Goal: Task Accomplishment & Management: Manage account settings

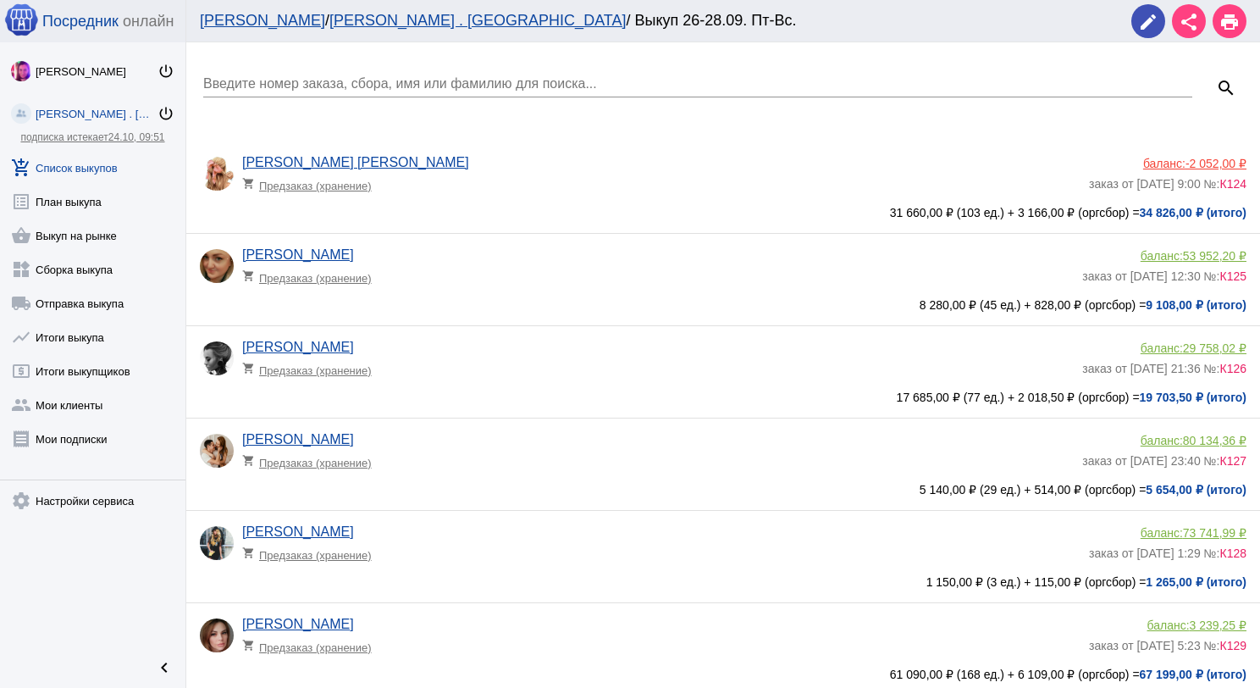
click at [402, 77] on input "Введите номер заказа, сбора, имя или фамилию для поиска..." at bounding box center [697, 83] width 989 height 15
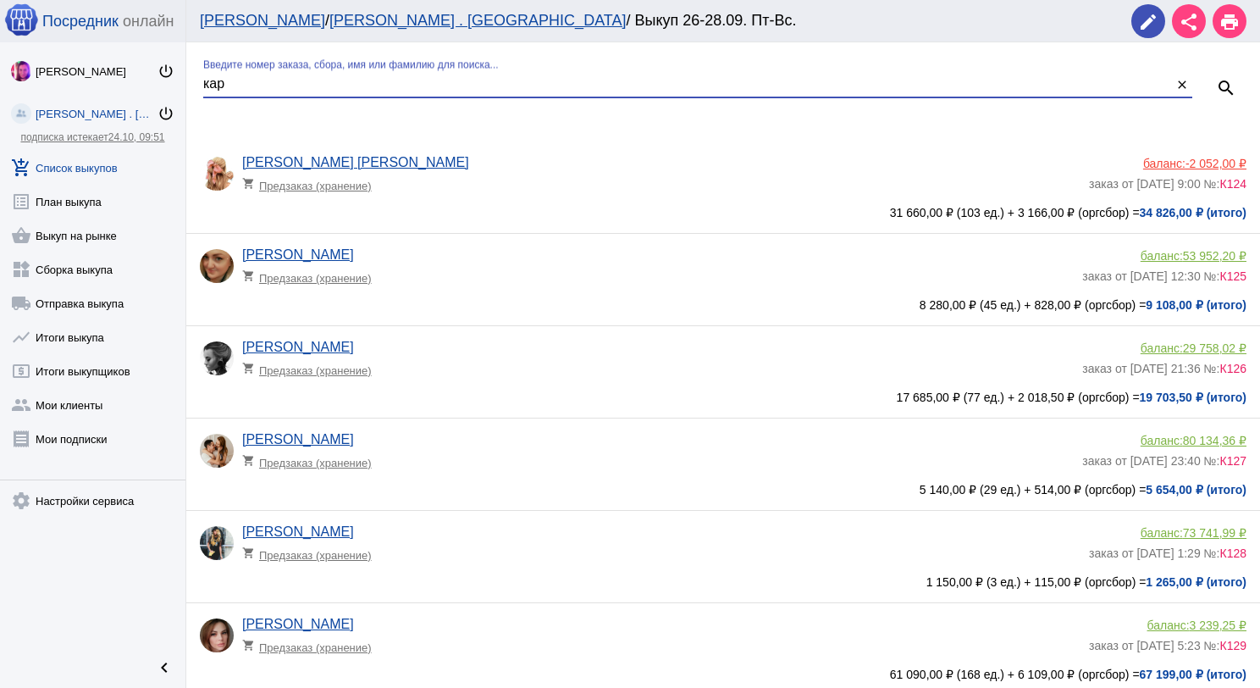
type input "кар"
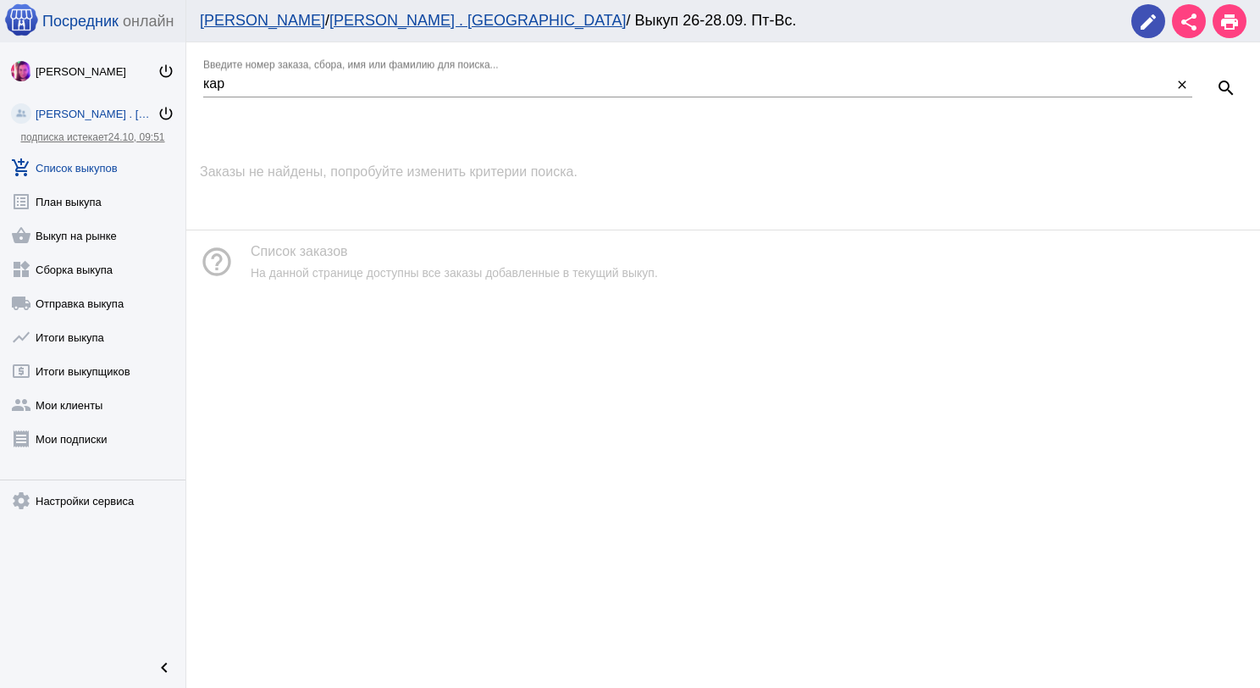
click at [99, 152] on link "add_shopping_cart Список выкупов" at bounding box center [92, 164] width 185 height 34
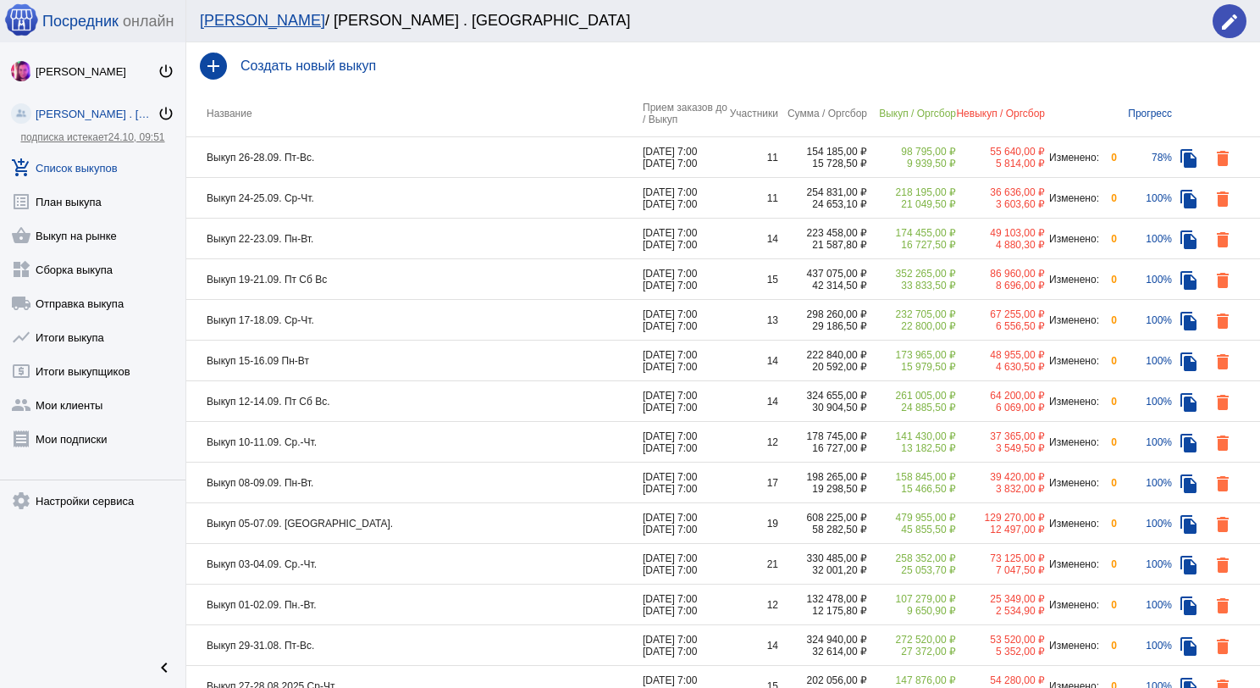
click at [406, 200] on td "Выкуп 24-25.09. Ср-Чт." at bounding box center [414, 198] width 456 height 41
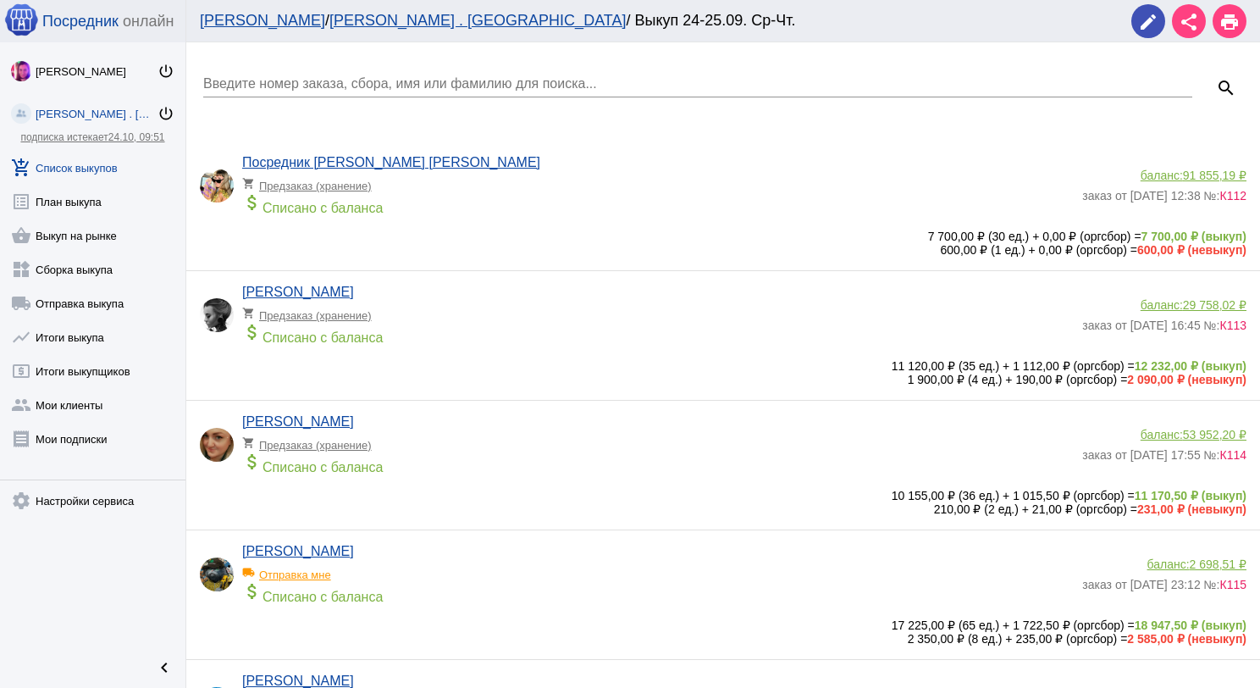
click at [312, 76] on input "Введите номер заказа, сбора, имя или фамилию для поиска..." at bounding box center [697, 83] width 989 height 15
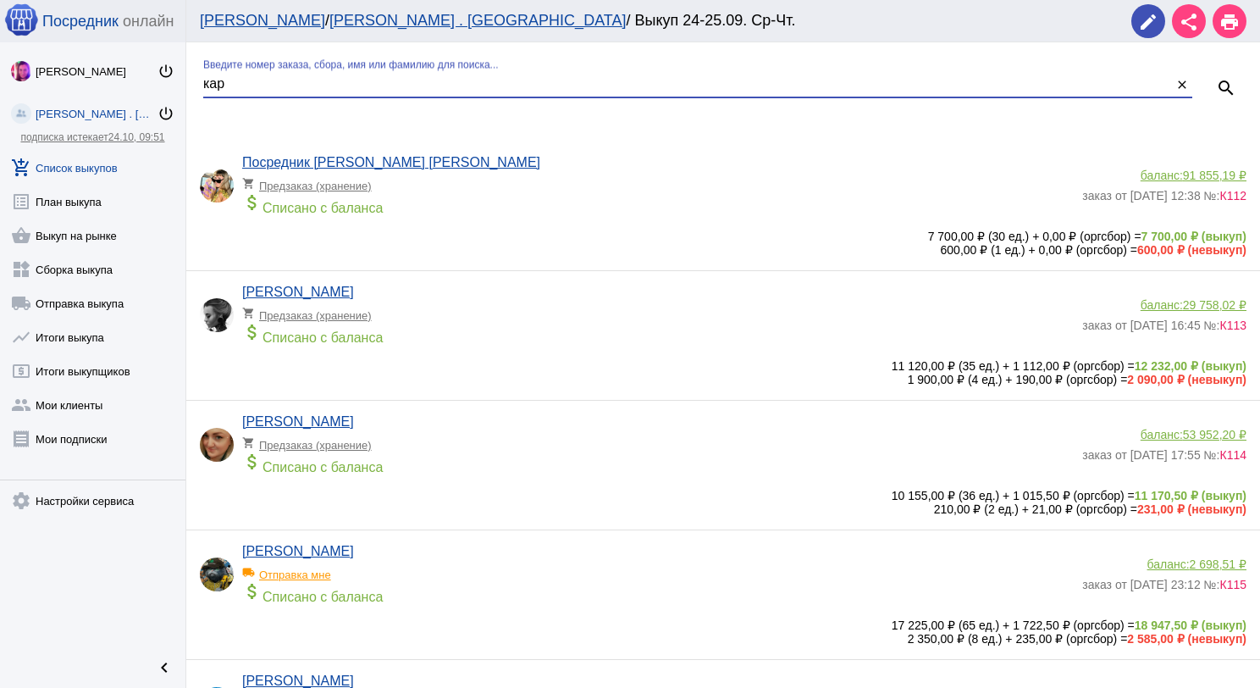
type input "кар"
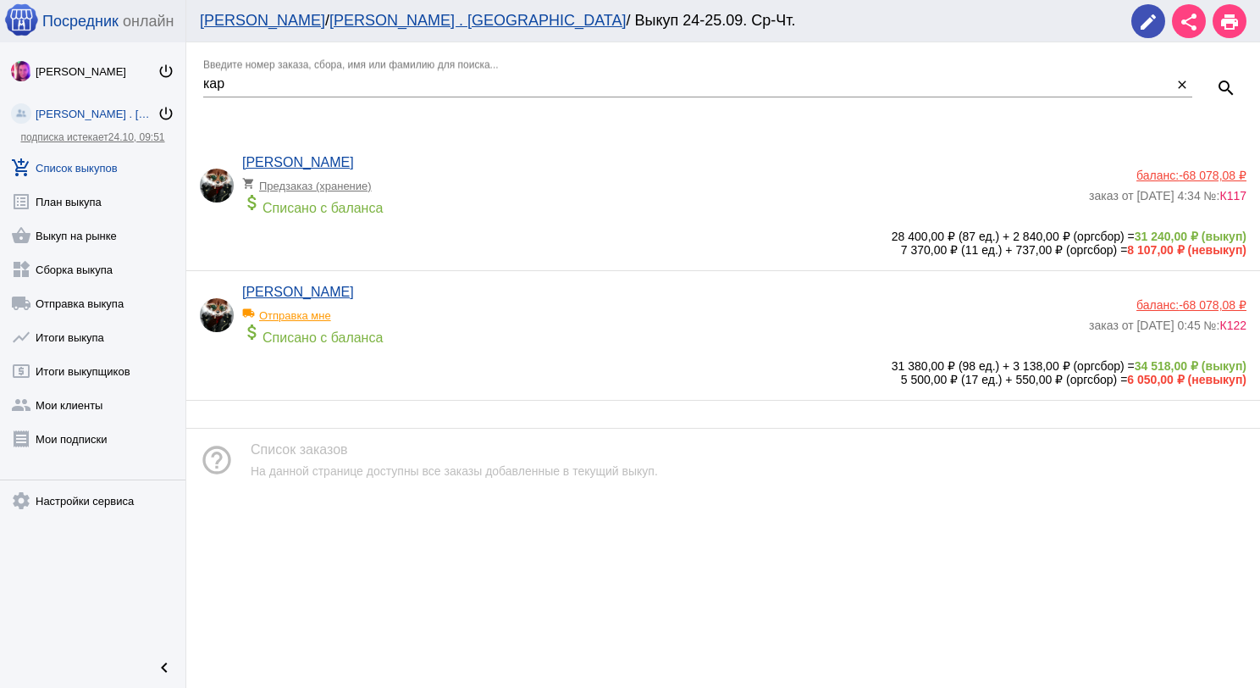
click at [1216, 174] on span "-68 078,08 ₽" at bounding box center [1213, 176] width 68 height 14
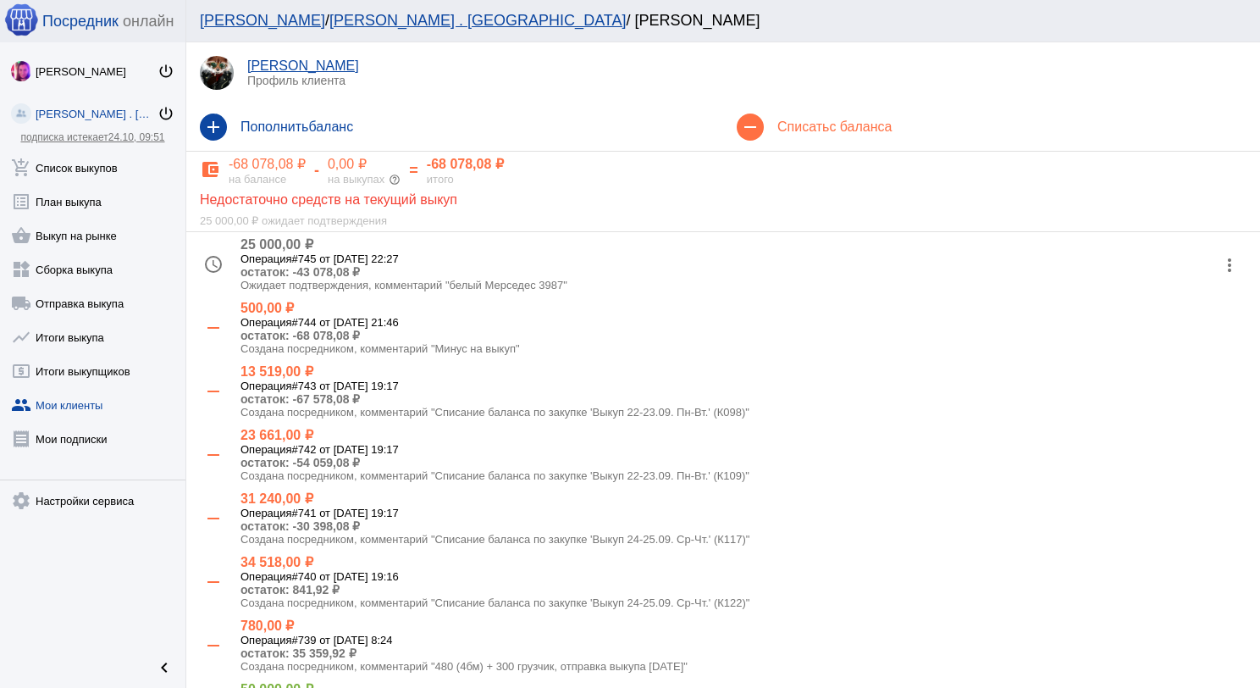
click at [213, 130] on mat-icon "add" at bounding box center [213, 126] width 27 height 27
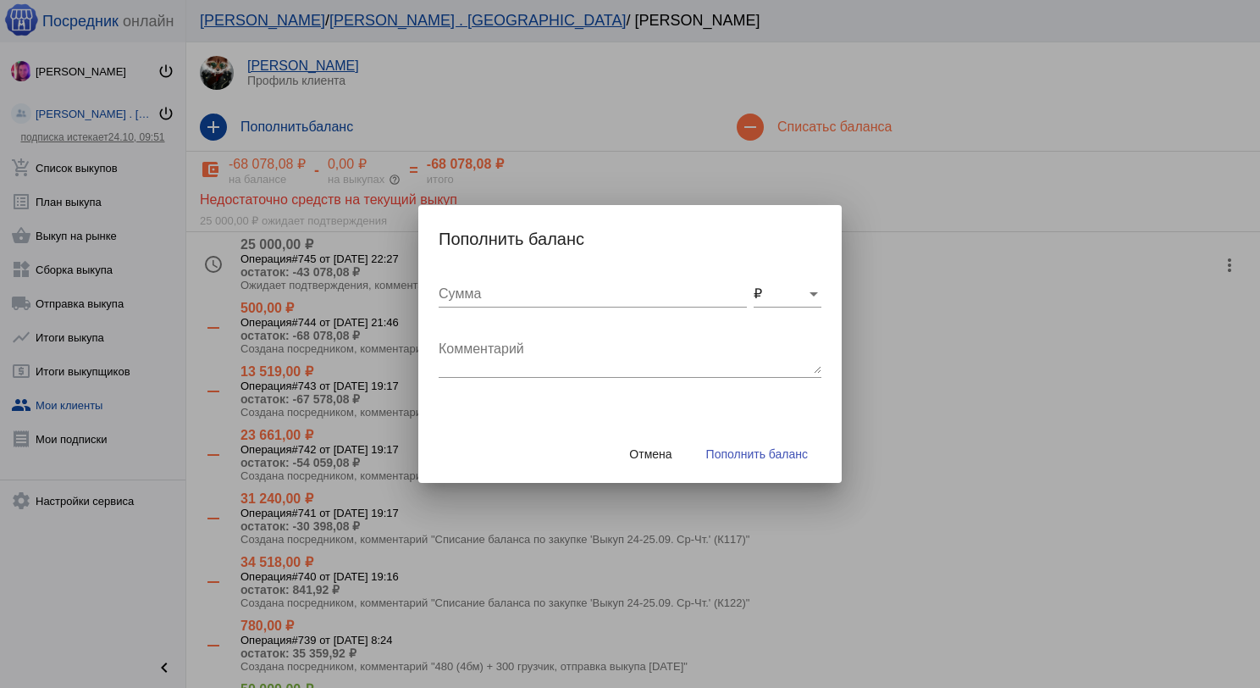
click at [467, 291] on input "Сумма" at bounding box center [593, 293] width 308 height 15
type input "880"
click at [495, 367] on textarea "Комментарий" at bounding box center [630, 357] width 383 height 34
click at [603, 356] on textarea "Возврат куртка, К098" at bounding box center [630, 357] width 383 height 34
type textarea "Возврат куртка, К098 #14"
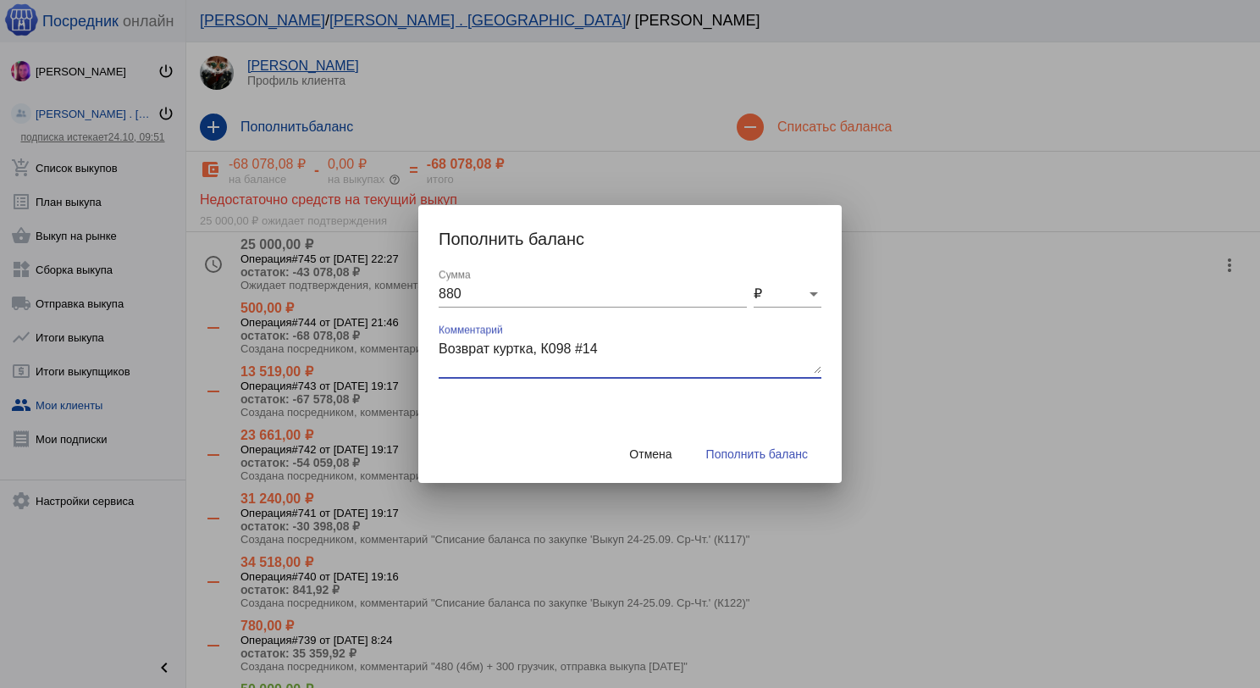
click at [781, 454] on span "Пополнить баланс" at bounding box center [757, 454] width 102 height 14
